Goal: Task Accomplishment & Management: Use online tool/utility

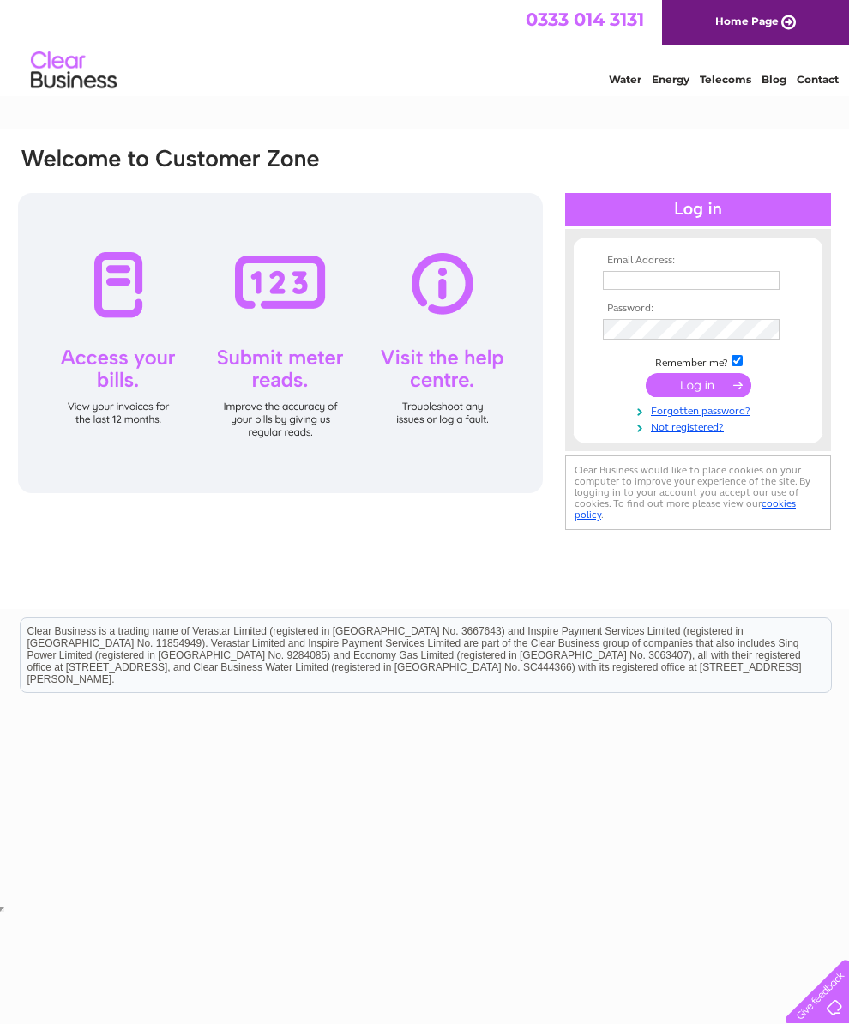
click at [667, 290] on input "text" at bounding box center [691, 280] width 177 height 19
type input "vickyblackbull@hotmail.com"
click at [705, 403] on td at bounding box center [698, 386] width 199 height 33
click at [720, 394] on input "submit" at bounding box center [698, 385] width 105 height 24
click at [718, 393] on input "submit" at bounding box center [698, 385] width 105 height 24
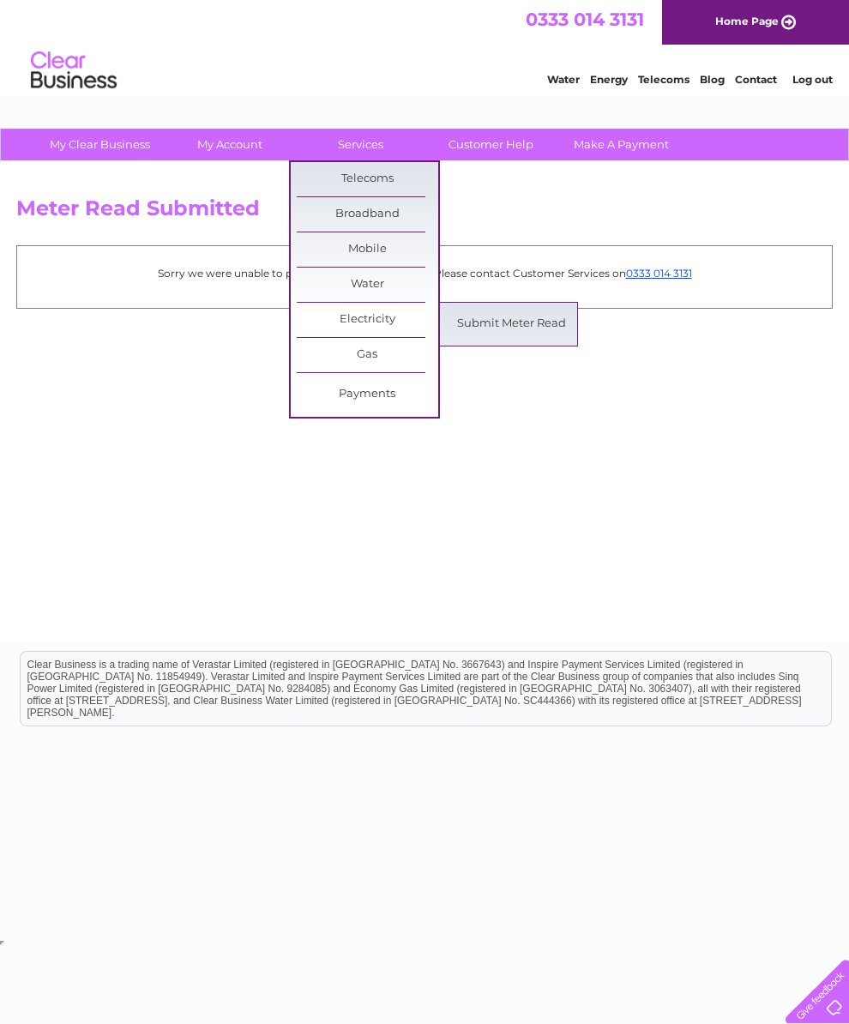
click at [507, 331] on link "Submit Meter Read" at bounding box center [511, 324] width 141 height 34
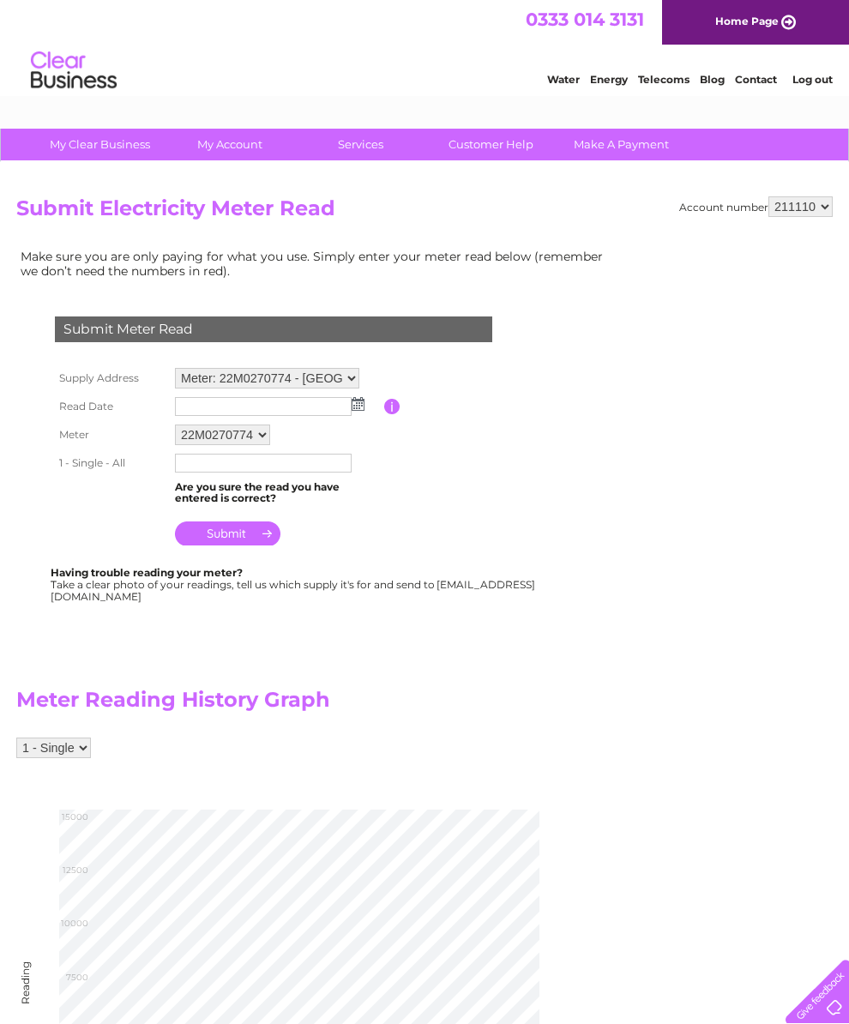
click at [309, 416] on input "text" at bounding box center [263, 406] width 177 height 19
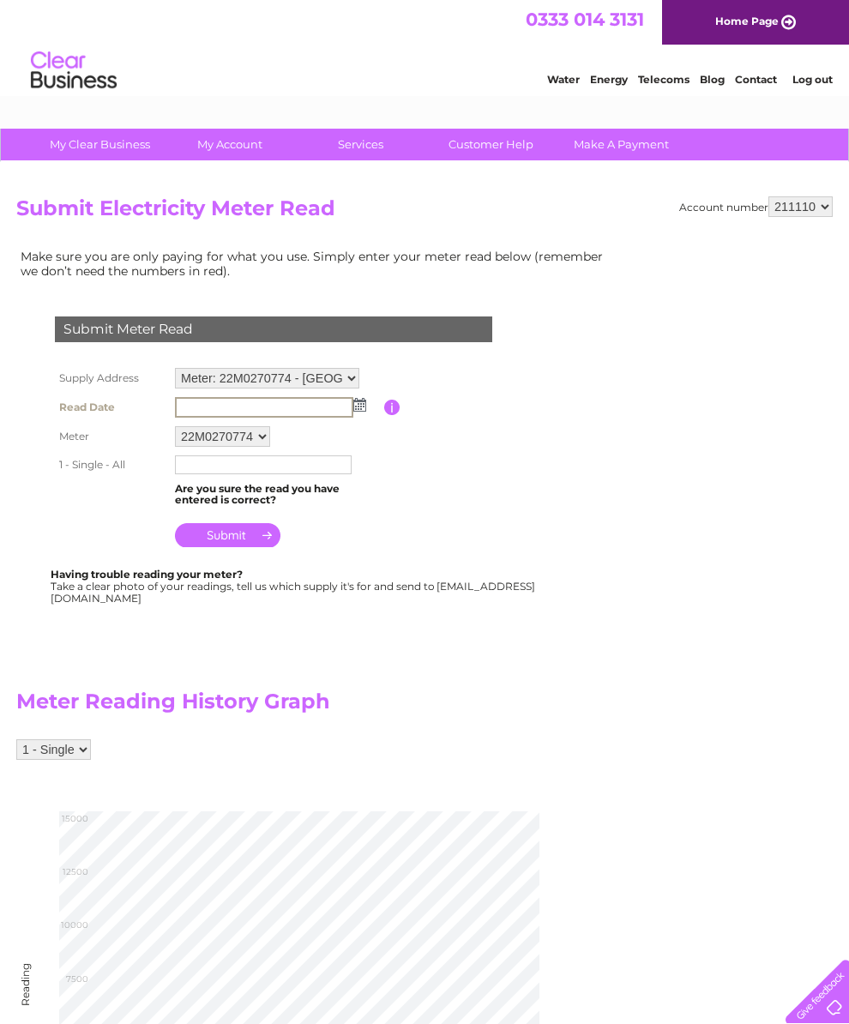
click at [352, 416] on input "text" at bounding box center [264, 407] width 178 height 21
click at [363, 409] on img at bounding box center [359, 405] width 13 height 14
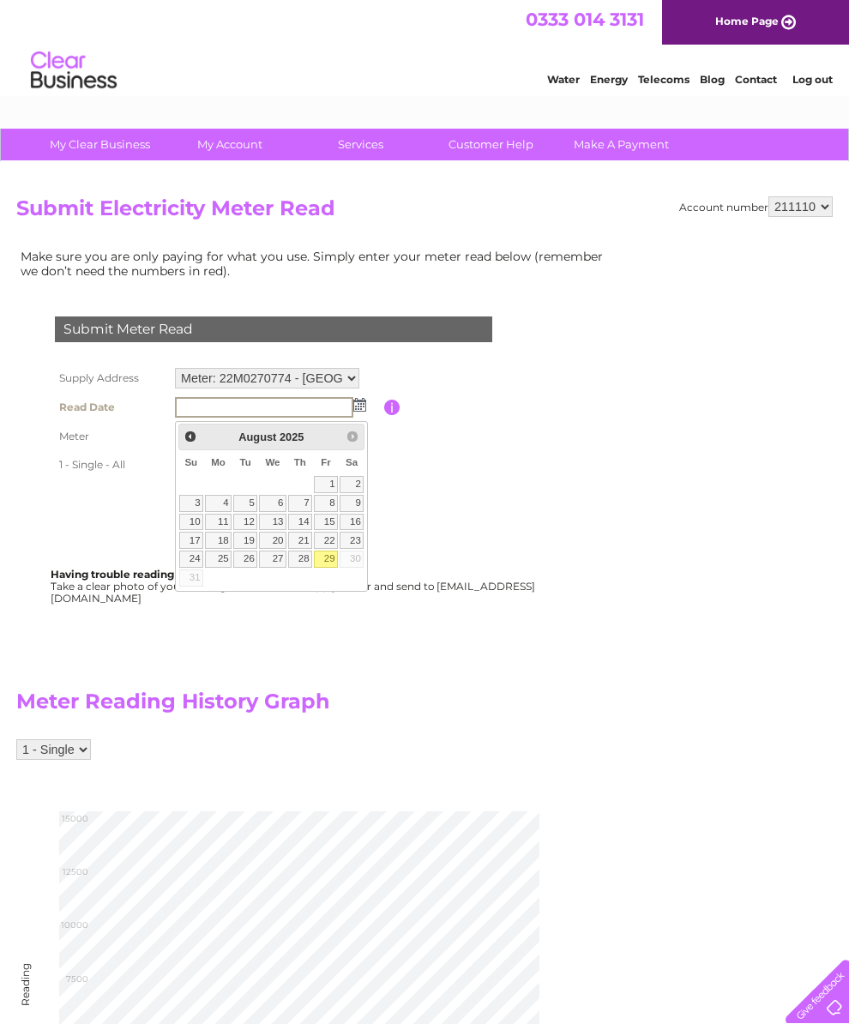
click at [332, 564] on link "29" at bounding box center [326, 559] width 24 height 17
type input "2025/08/29"
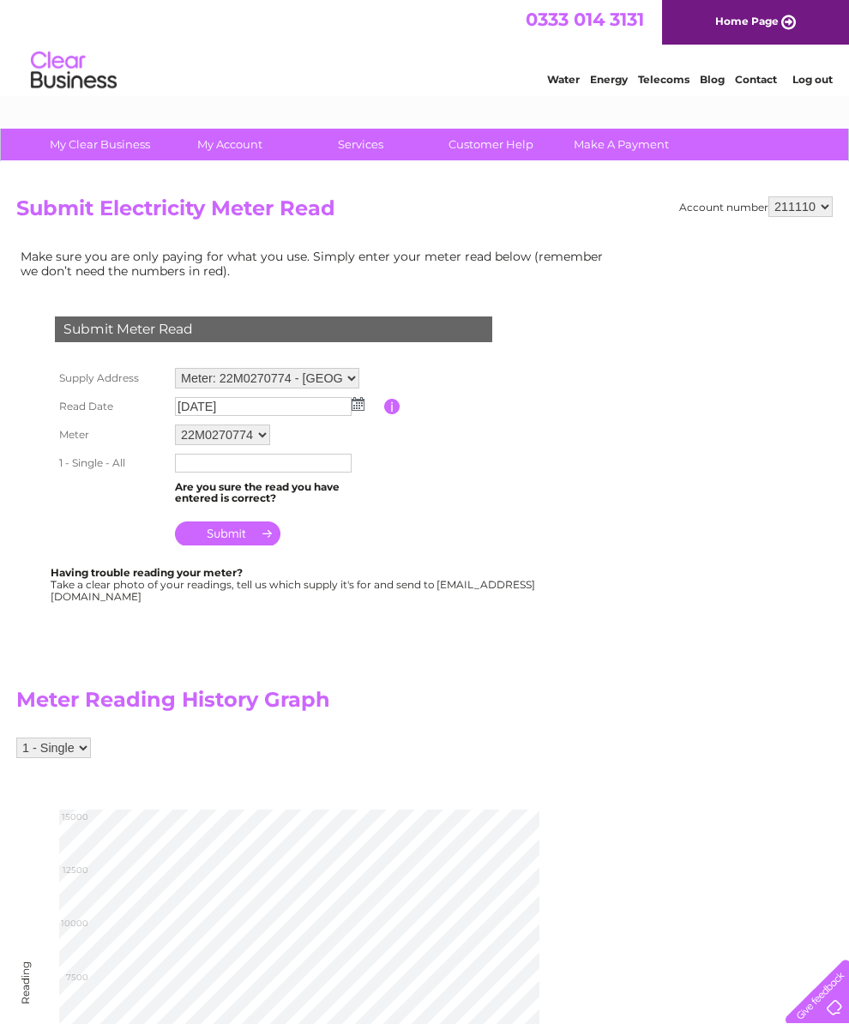
click at [272, 472] on input "text" at bounding box center [263, 463] width 177 height 19
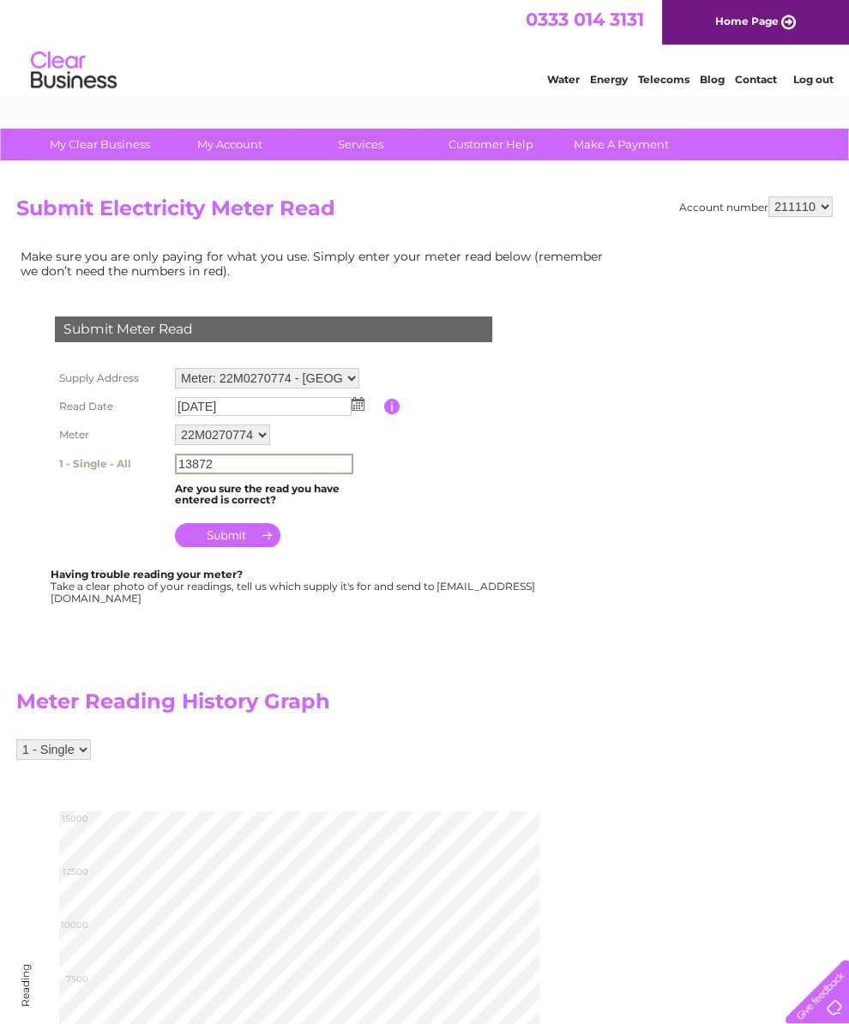
type input "13872"
click at [244, 547] on input "submit" at bounding box center [227, 535] width 105 height 24
